Goal: Task Accomplishment & Management: Use online tool/utility

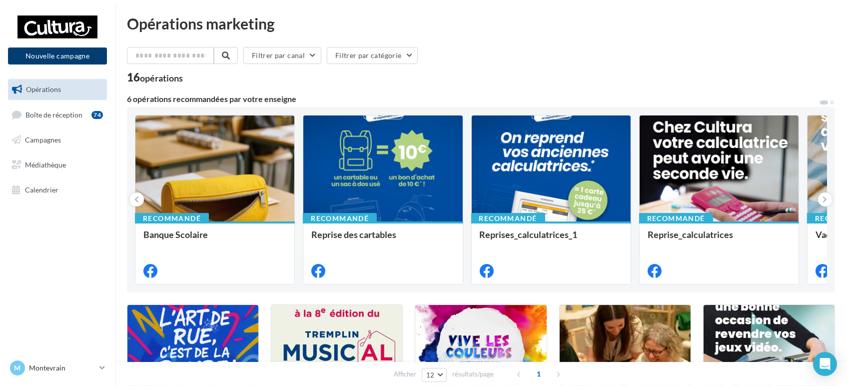
click at [73, 58] on button "Nouvelle campagne" at bounding box center [57, 55] width 99 height 17
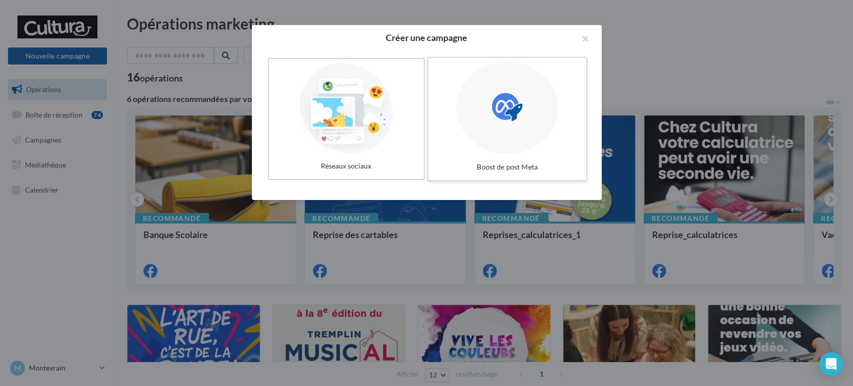
click at [518, 106] on icon at bounding box center [507, 107] width 30 height 30
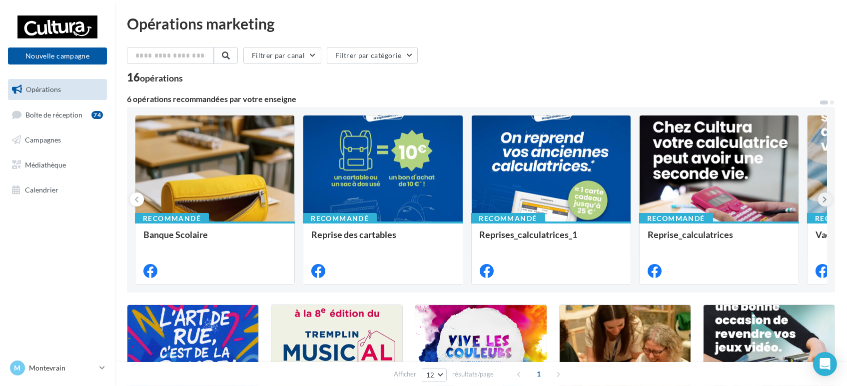
click at [829, 203] on button at bounding box center [825, 199] width 14 height 14
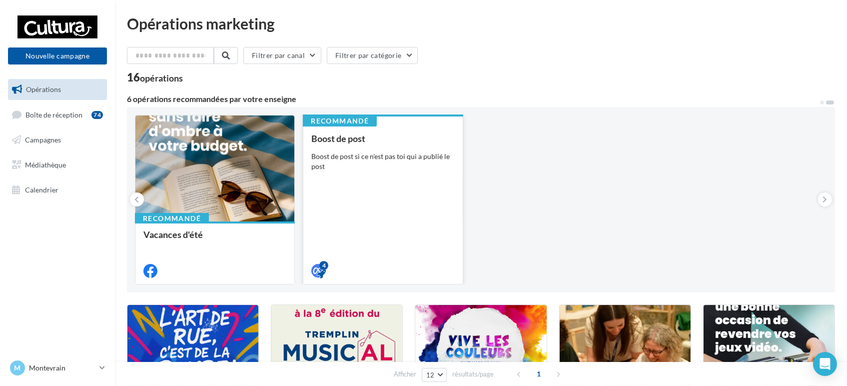
click at [315, 170] on div "Boost de post si ce n'est pas toi qui a publié le post" at bounding box center [382, 161] width 143 height 20
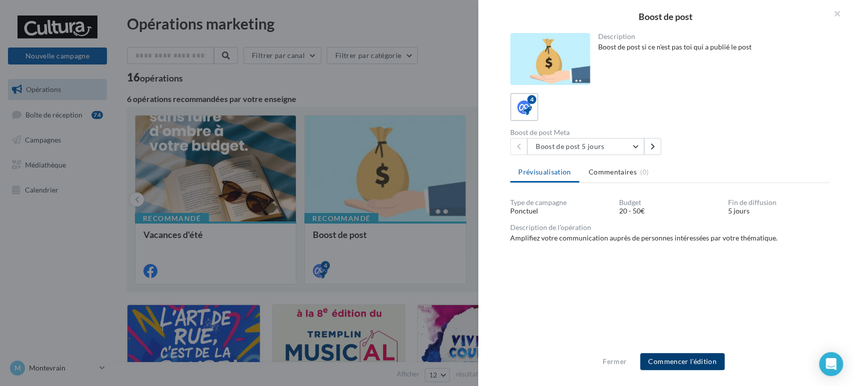
click at [697, 360] on button "Commencer l'édition" at bounding box center [682, 361] width 84 height 17
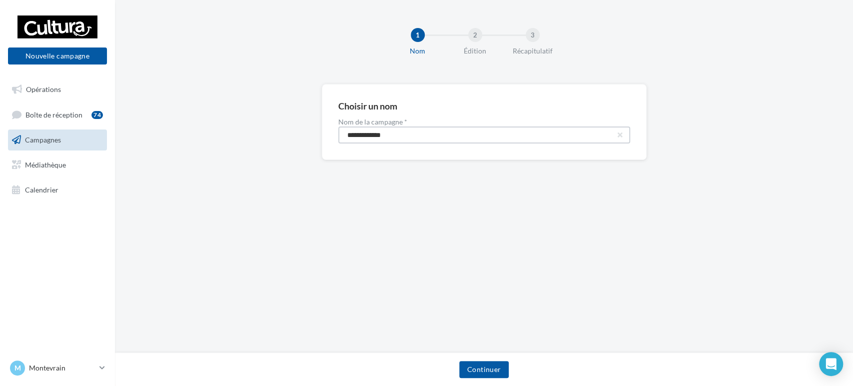
click at [446, 141] on input "**********" at bounding box center [484, 134] width 292 height 17
paste input "****"
type input "**********"
click at [486, 359] on div "Continuer" at bounding box center [484, 368] width 738 height 33
click at [485, 369] on button "Continuer" at bounding box center [483, 369] width 49 height 17
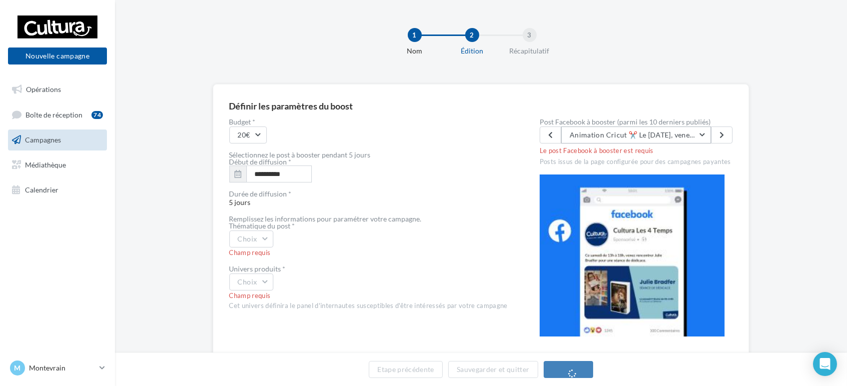
click at [671, 134] on span "Animation Cricut ✂️ Le samedi 30 août, venez à la rencontre de notre animatrice…" at bounding box center [812, 134] width 485 height 8
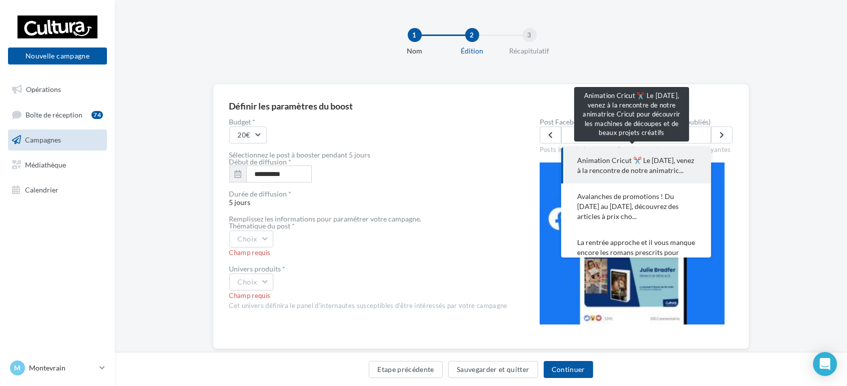
click at [653, 164] on span "Animation Cricut ✂️ Le samedi 30 août, venez à la rencontre de notre animatric.…" at bounding box center [636, 165] width 118 height 20
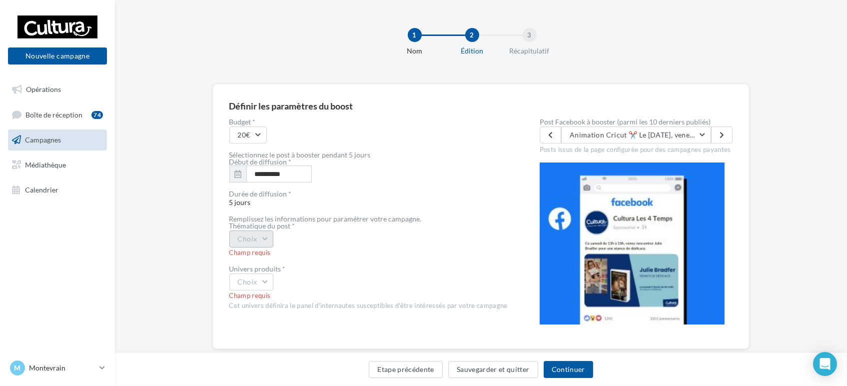
click at [261, 240] on button "Choix" at bounding box center [251, 238] width 44 height 17
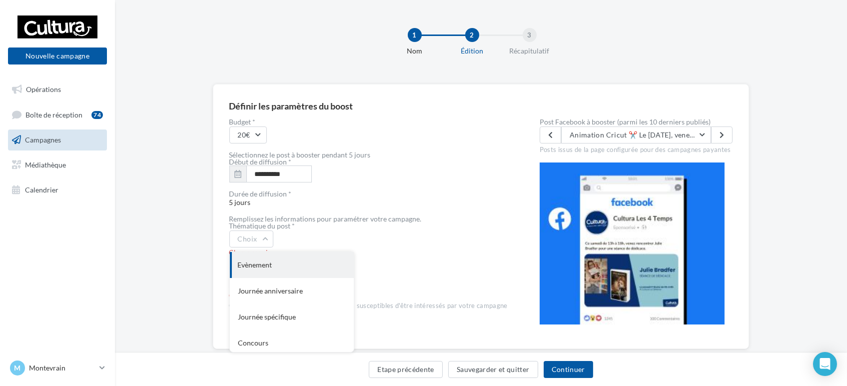
click at [298, 262] on div "Evènement" at bounding box center [292, 265] width 124 height 26
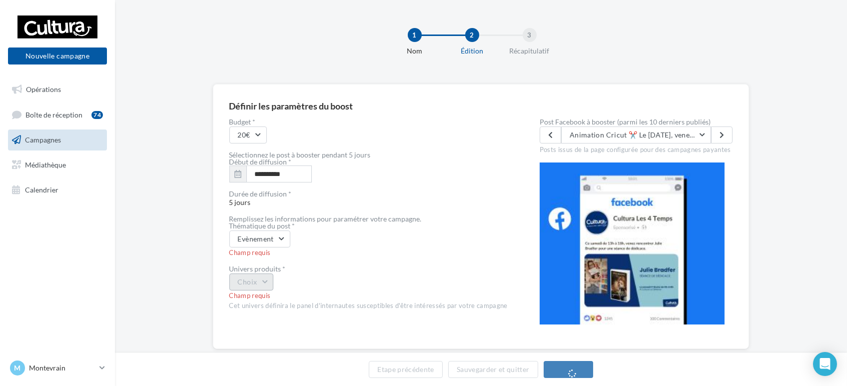
click at [269, 284] on button "Choix" at bounding box center [251, 281] width 44 height 17
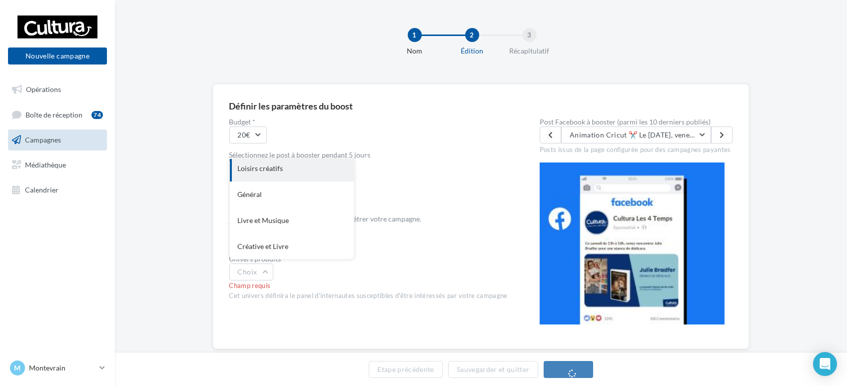
click at [293, 174] on div "Loisirs créatifs" at bounding box center [292, 168] width 124 height 26
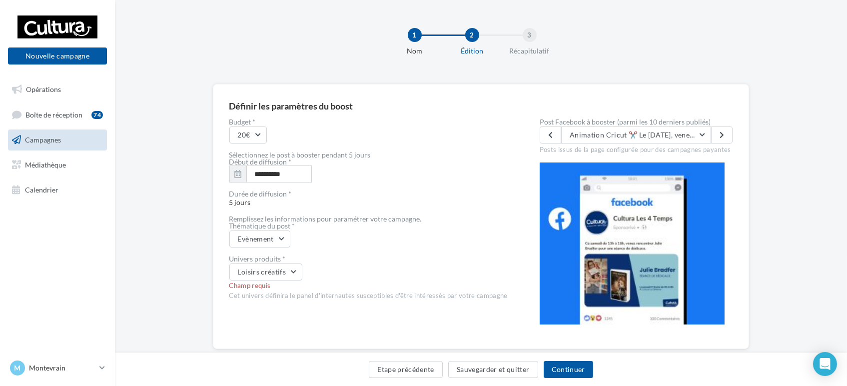
click at [456, 227] on div "Thématique du post *" at bounding box center [368, 225] width 278 height 7
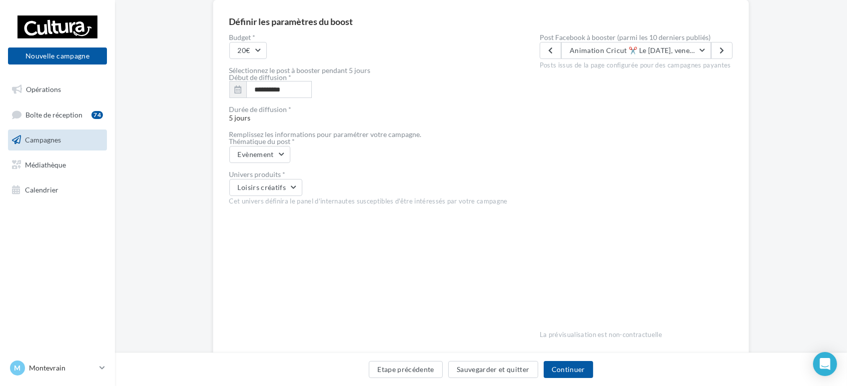
scroll to position [65, 0]
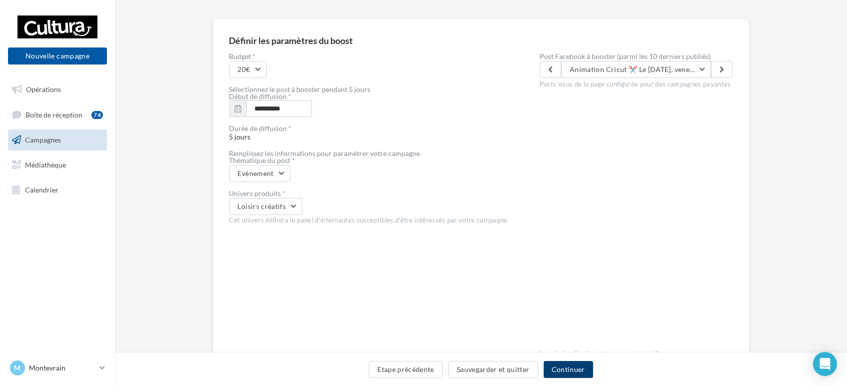
click at [578, 368] on button "Continuer" at bounding box center [568, 369] width 49 height 17
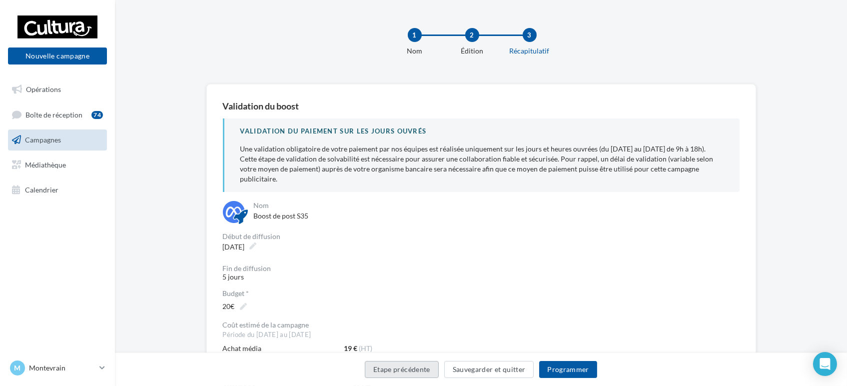
click at [413, 371] on button "Etape précédente" at bounding box center [402, 369] width 74 height 17
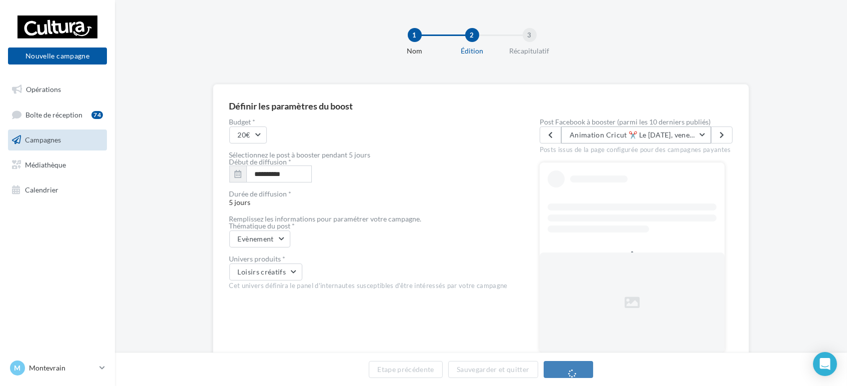
click at [675, 135] on span "Animation Cricut ✂️ Le samedi 30 août, venez à la rencontre de notre animatrice…" at bounding box center [812, 134] width 485 height 8
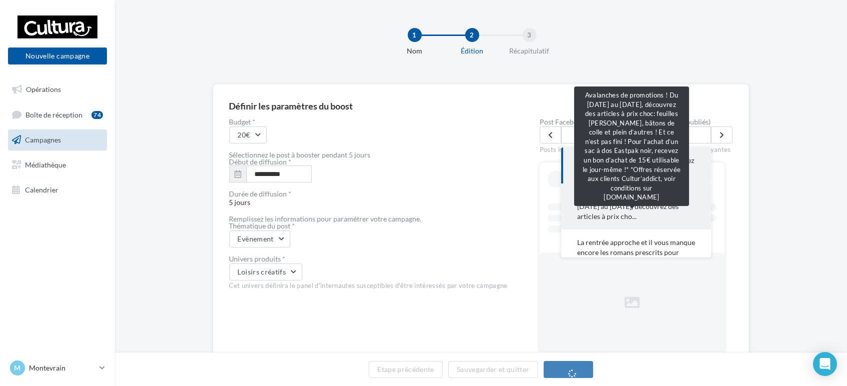
click at [650, 221] on span "Avalanches de promotions ! Du 18 au 31 août, découvrez des articles à prix cho.…" at bounding box center [636, 206] width 118 height 30
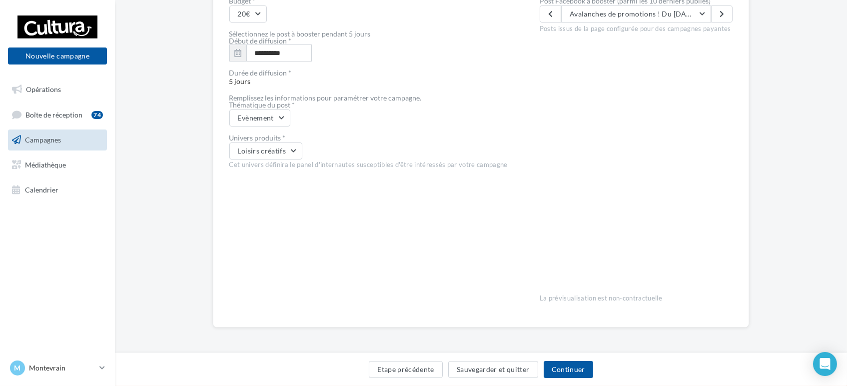
scroll to position [65, 0]
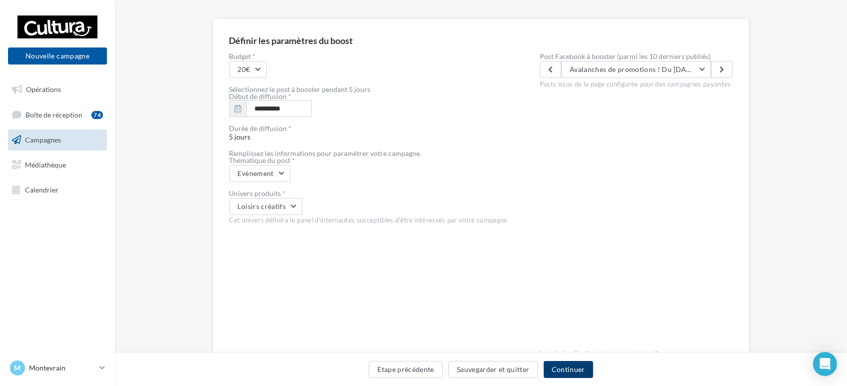
click at [569, 368] on button "Continuer" at bounding box center [568, 369] width 49 height 17
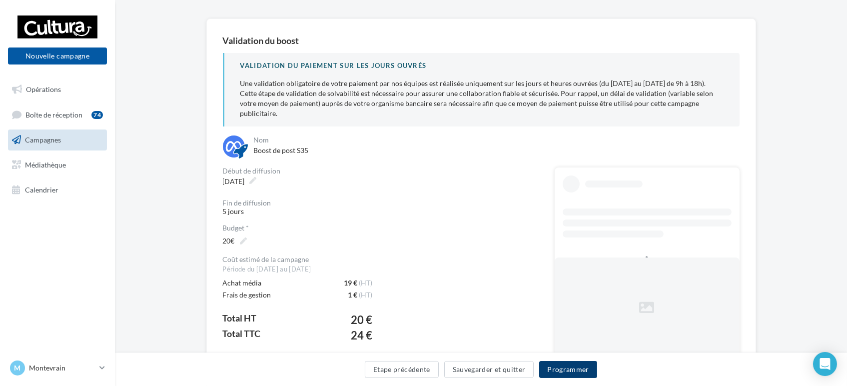
click at [577, 367] on button "Programmer" at bounding box center [568, 369] width 58 height 17
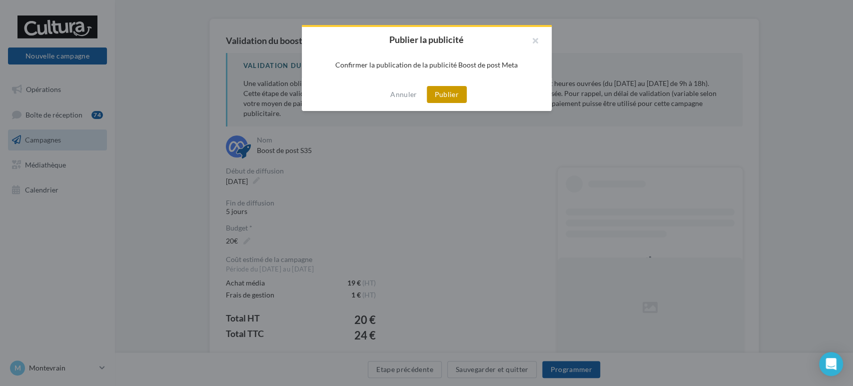
click at [454, 89] on button "Publier" at bounding box center [447, 94] width 40 height 17
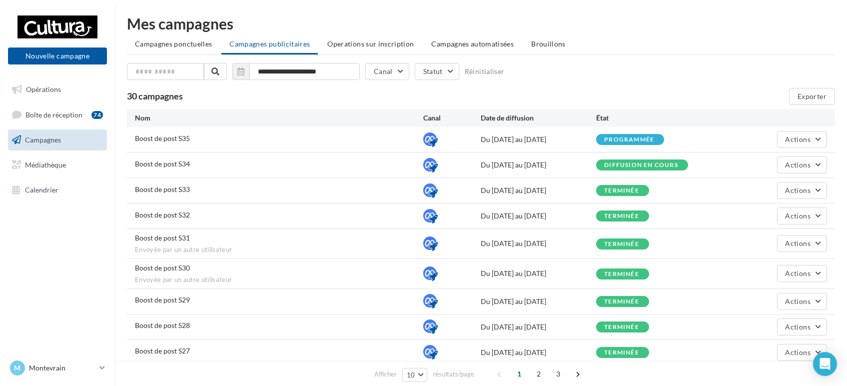
click at [87, 380] on div "M Montevrain r.duriaux2@cultura.fr" at bounding box center [57, 371] width 115 height 27
click at [92, 368] on p "Montevrain" at bounding box center [62, 368] width 66 height 10
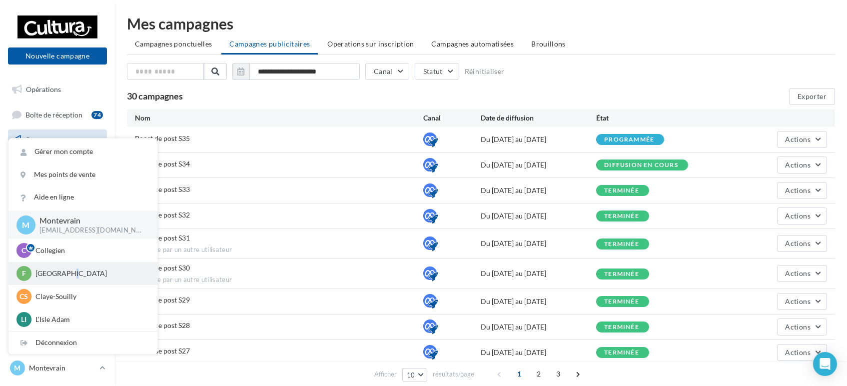
click at [65, 271] on p "Franconville" at bounding box center [90, 273] width 110 height 10
